Goal: Navigation & Orientation: Find specific page/section

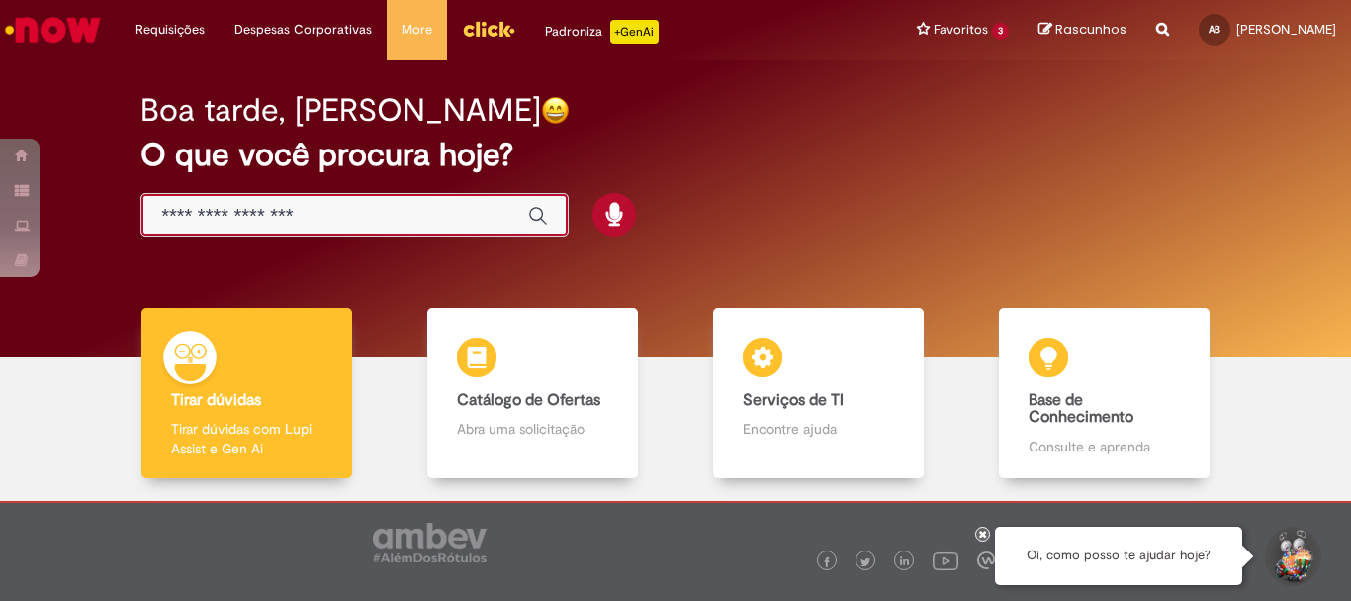
click at [394, 211] on input "Basta digitar aqui" at bounding box center [334, 216] width 347 height 23
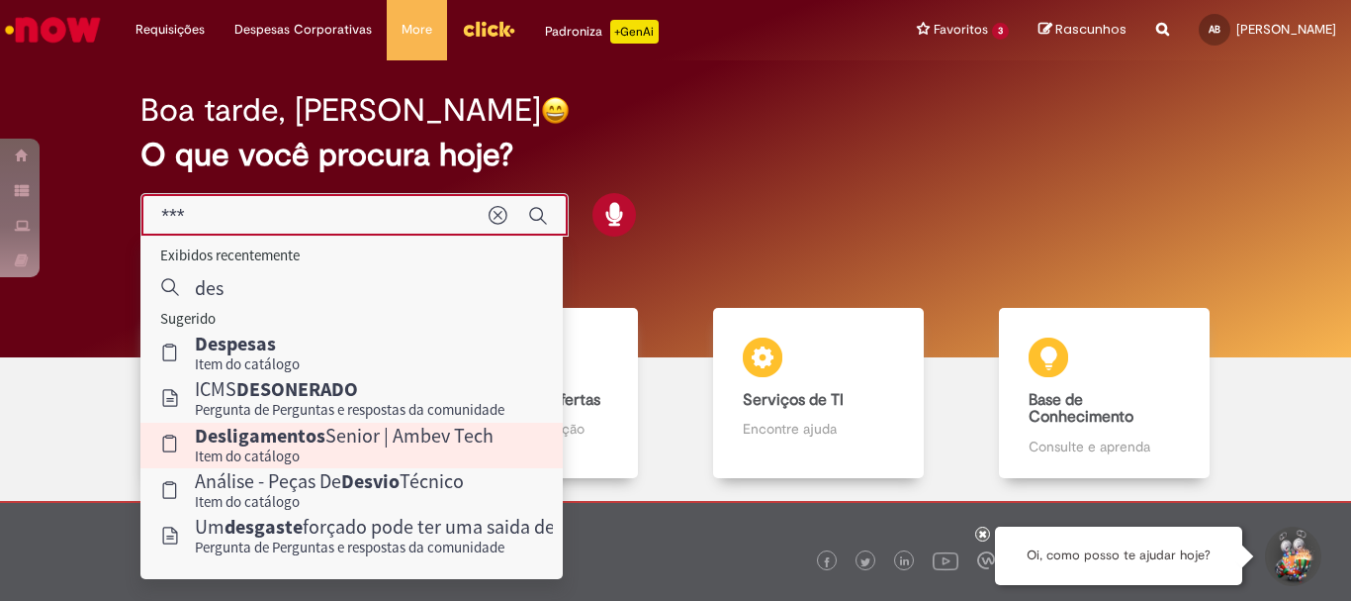
scroll to position [97, 0]
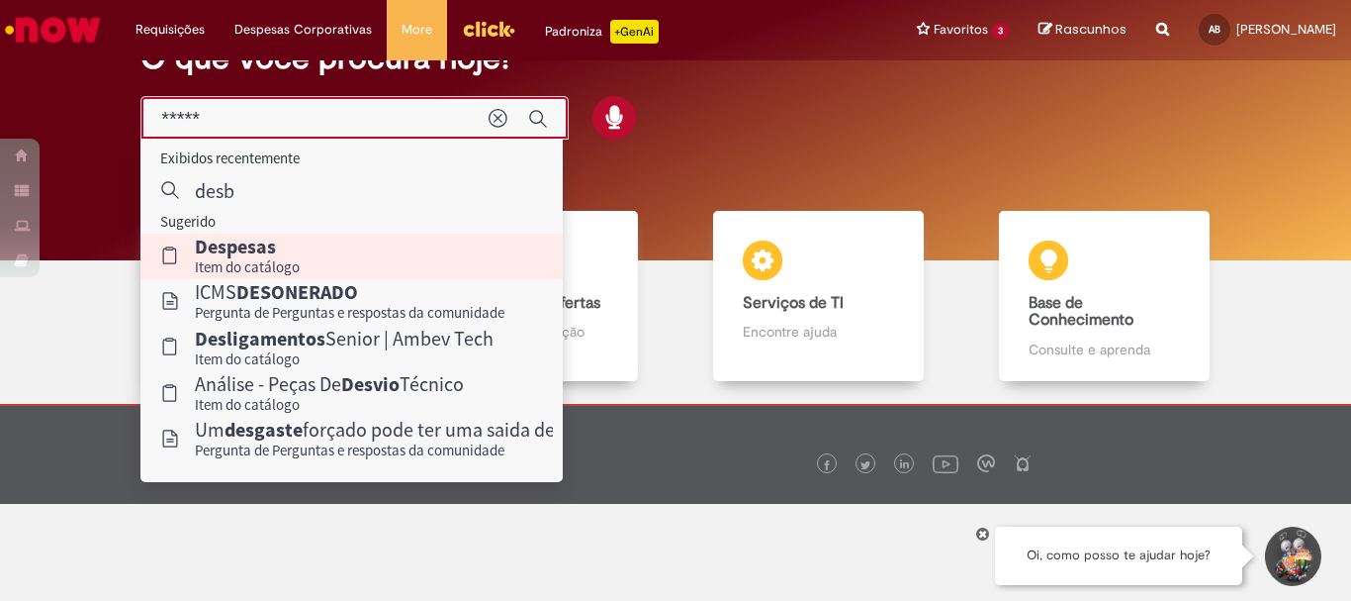
type input "******"
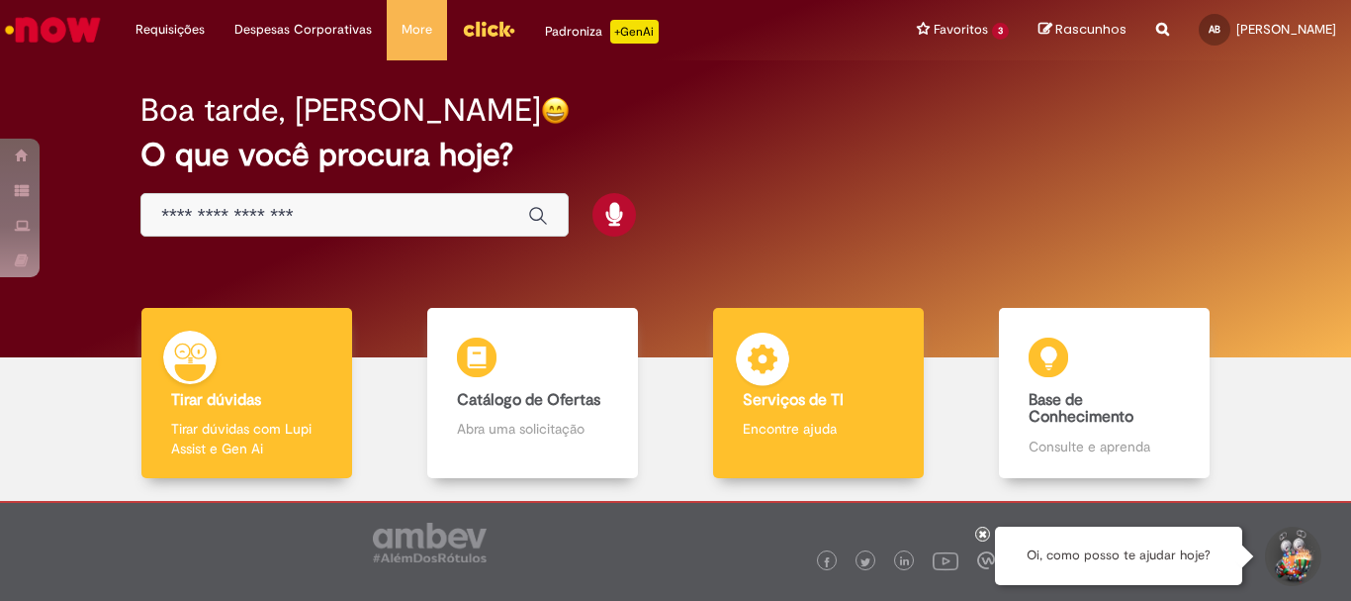
click at [848, 375] on div "Serviços de TI Serviços de TI Encontre ajuda" at bounding box center [818, 393] width 210 height 171
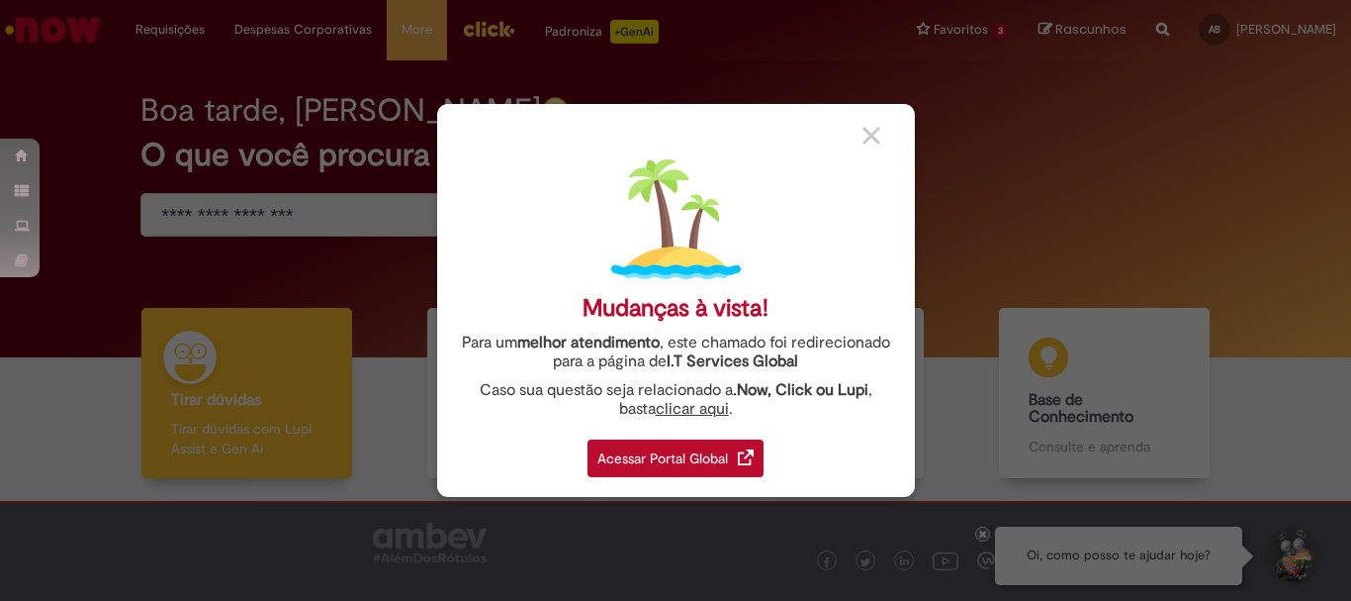
click at [699, 458] on div "Acessar Portal Global" at bounding box center [676, 458] width 176 height 38
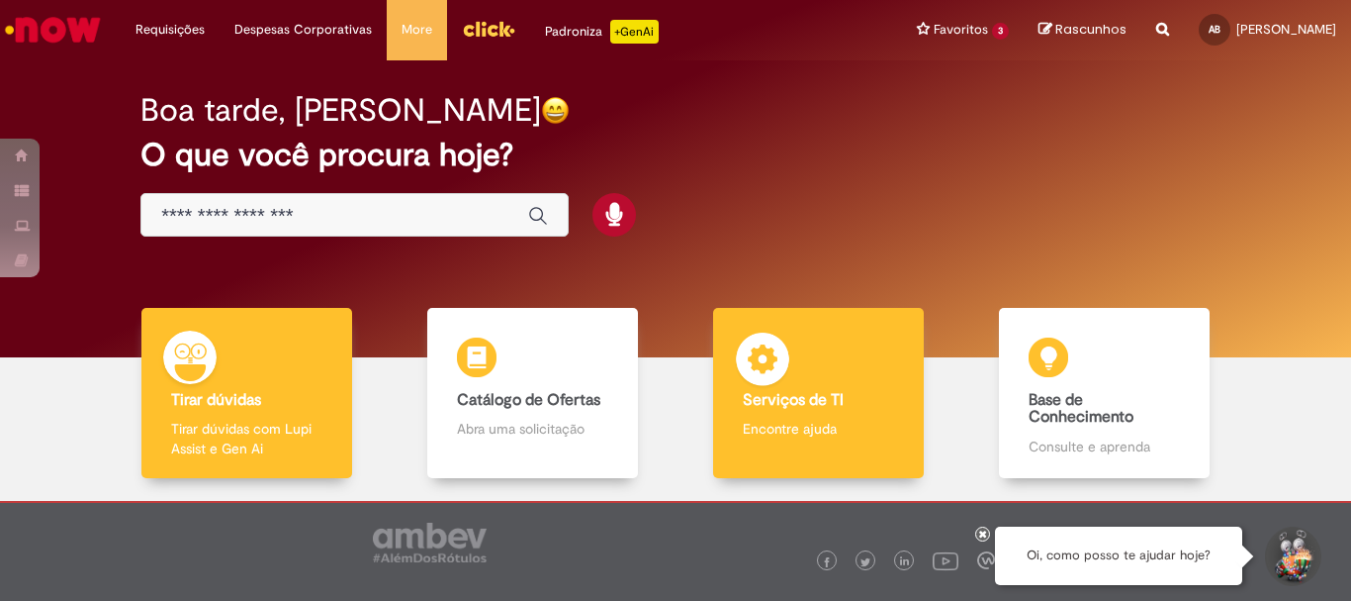
scroll to position [97, 0]
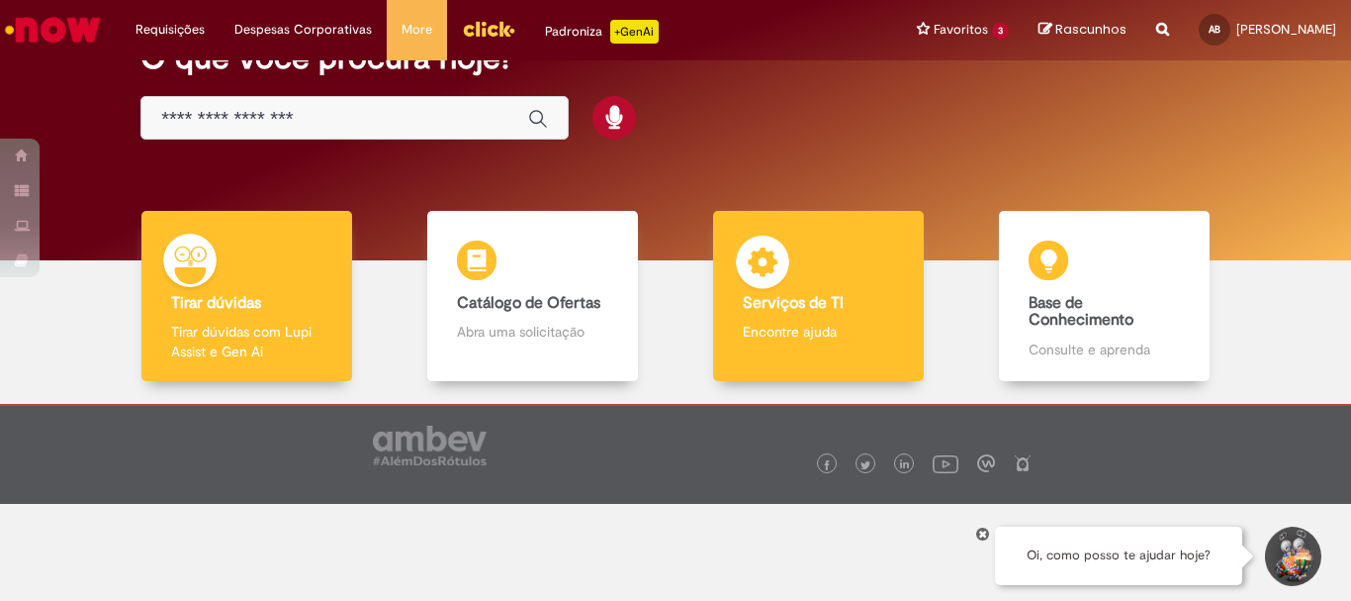
click at [791, 317] on div "Serviços de TI Serviços de TI Encontre ajuda" at bounding box center [818, 296] width 210 height 171
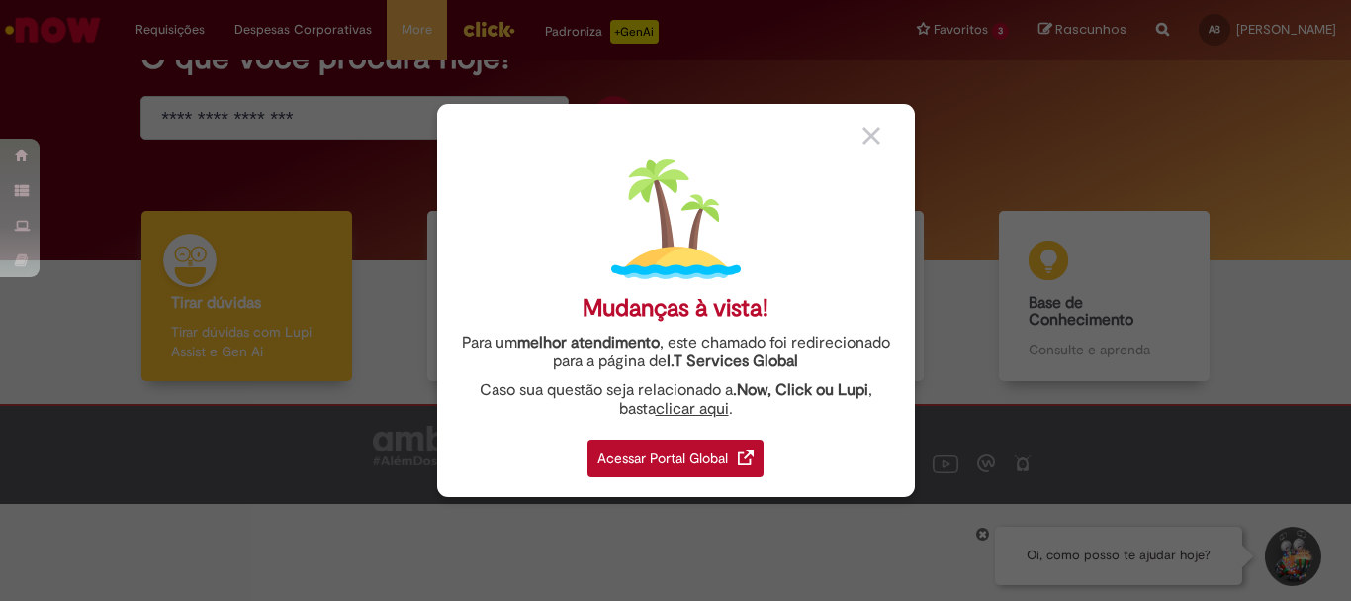
click at [978, 169] on div "Mudanças à vista! Para um melhor atendimento , este chamado foi redirecionado p…" at bounding box center [675, 300] width 1351 height 601
click at [869, 139] on img at bounding box center [872, 136] width 18 height 18
